Goal: Task Accomplishment & Management: Use online tool/utility

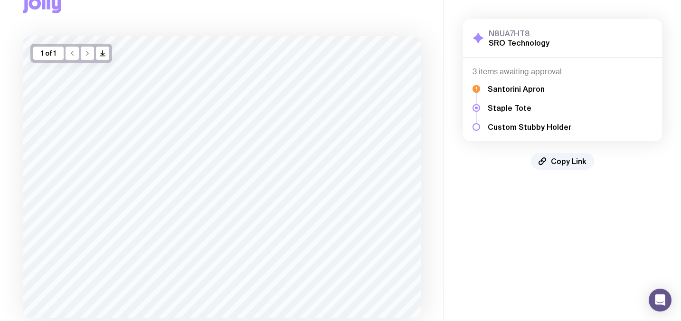
scroll to position [93, 0]
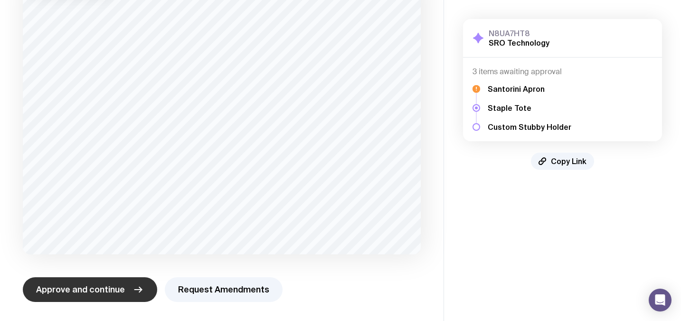
click at [110, 295] on button "Approve and continue" at bounding box center [90, 289] width 134 height 25
click at [110, 288] on span "Approve and continue" at bounding box center [80, 289] width 89 height 11
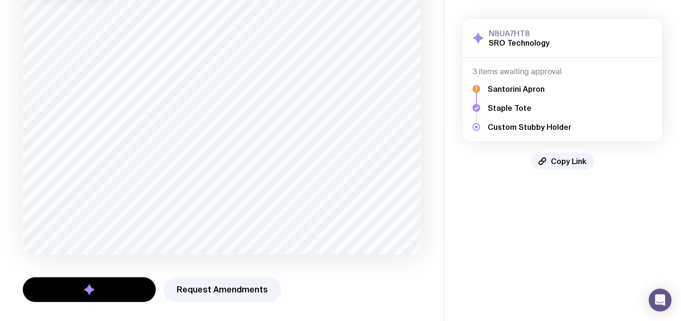
scroll to position [0, 0]
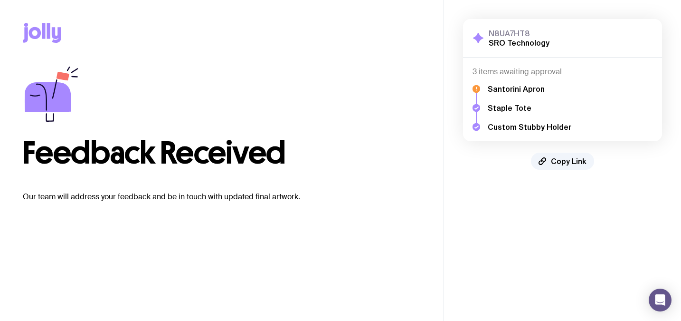
click at [469, 88] on div "3 items awaiting approval Santorini Apron Staple Tote Custom Stubby Holder" at bounding box center [562, 99] width 199 height 84
click at [498, 88] on h5 "Santorini Apron" at bounding box center [530, 89] width 84 height 10
click at [477, 87] on icon at bounding box center [477, 89] width 8 height 8
click at [510, 87] on h5 "Santorini Apron" at bounding box center [530, 89] width 84 height 10
